Goal: Information Seeking & Learning: Find contact information

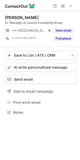
scroll to position [3, 2]
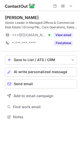
scroll to position [113, 80]
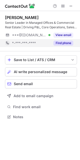
click at [65, 42] on button "Find phone" at bounding box center [63, 43] width 20 height 5
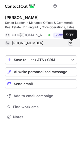
click at [70, 43] on span at bounding box center [71, 43] width 4 height 4
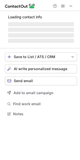
scroll to position [113, 80]
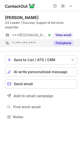
click at [64, 43] on button "Find phone" at bounding box center [63, 43] width 20 height 5
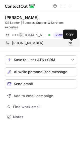
click at [70, 44] on span at bounding box center [71, 43] width 4 height 4
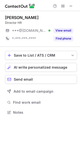
scroll to position [109, 80]
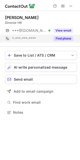
click at [64, 39] on button "Find phone" at bounding box center [63, 38] width 20 height 5
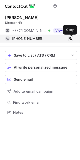
click at [70, 39] on span at bounding box center [71, 39] width 4 height 4
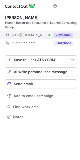
scroll to position [113, 80]
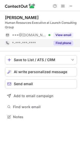
click at [67, 42] on button "Find phone" at bounding box center [63, 43] width 20 height 5
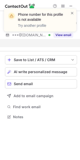
scroll to position [105, 80]
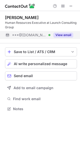
click at [60, 33] on button "View email" at bounding box center [63, 35] width 20 height 5
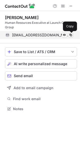
click at [71, 35] on span at bounding box center [71, 35] width 4 height 4
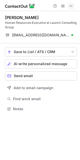
click at [69, 5] on span at bounding box center [71, 6] width 4 height 4
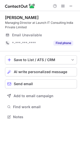
scroll to position [113, 80]
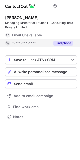
click at [66, 41] on button "Find phone" at bounding box center [63, 43] width 20 height 5
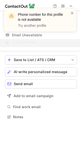
click at [71, 5] on div "Phone number for this profile is not available Try another profile" at bounding box center [40, 22] width 80 height 37
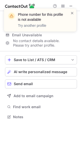
click at [71, 5] on div "Phone number for this profile is not available Try another profile" at bounding box center [40, 22] width 80 height 37
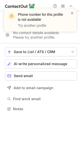
scroll to position [105, 80]
